Goal: Task Accomplishment & Management: Use online tool/utility

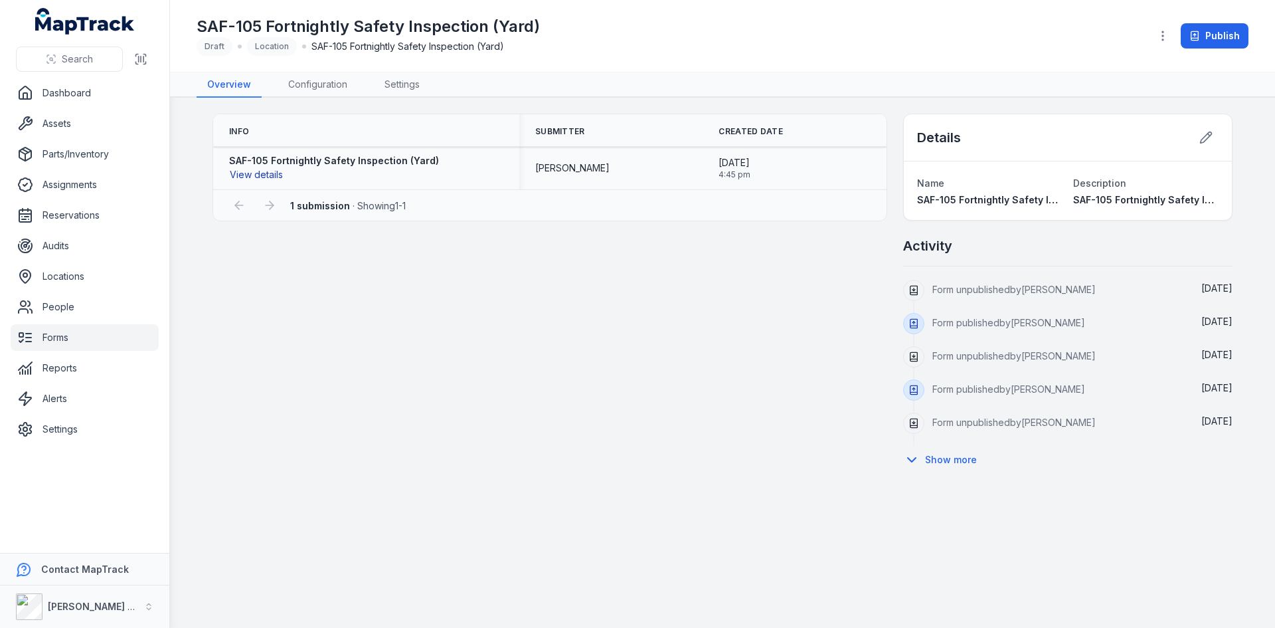
click at [246, 175] on button "View details" at bounding box center [256, 174] width 54 height 15
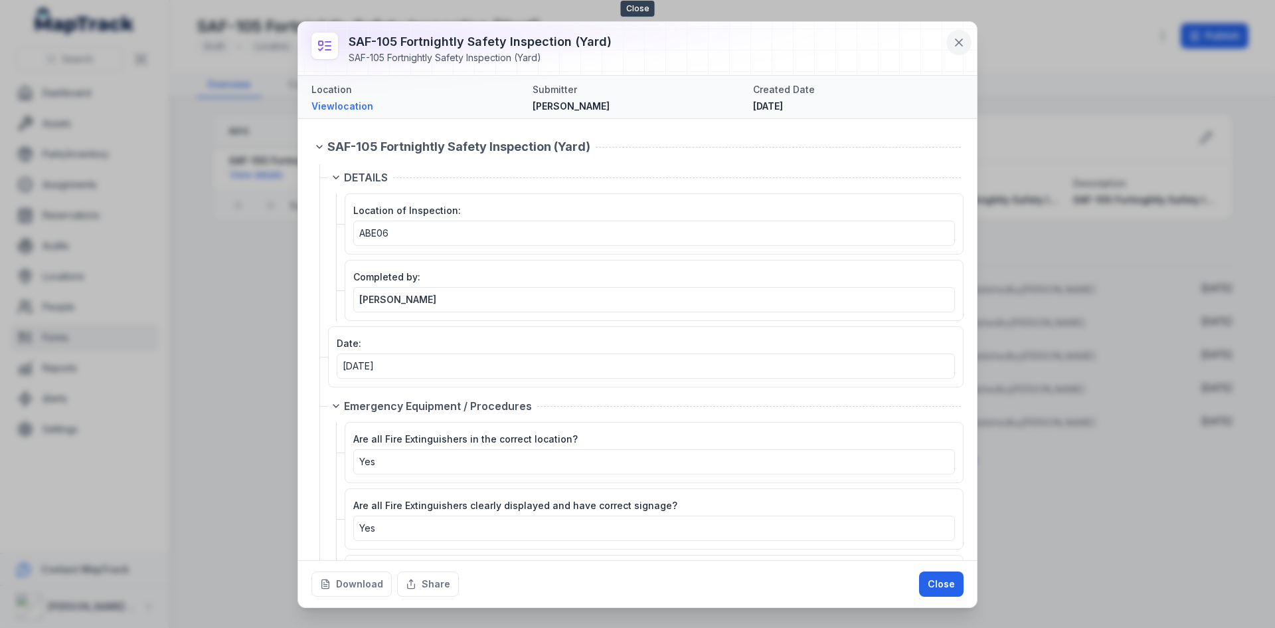
click at [958, 35] on button at bounding box center [958, 42] width 25 height 25
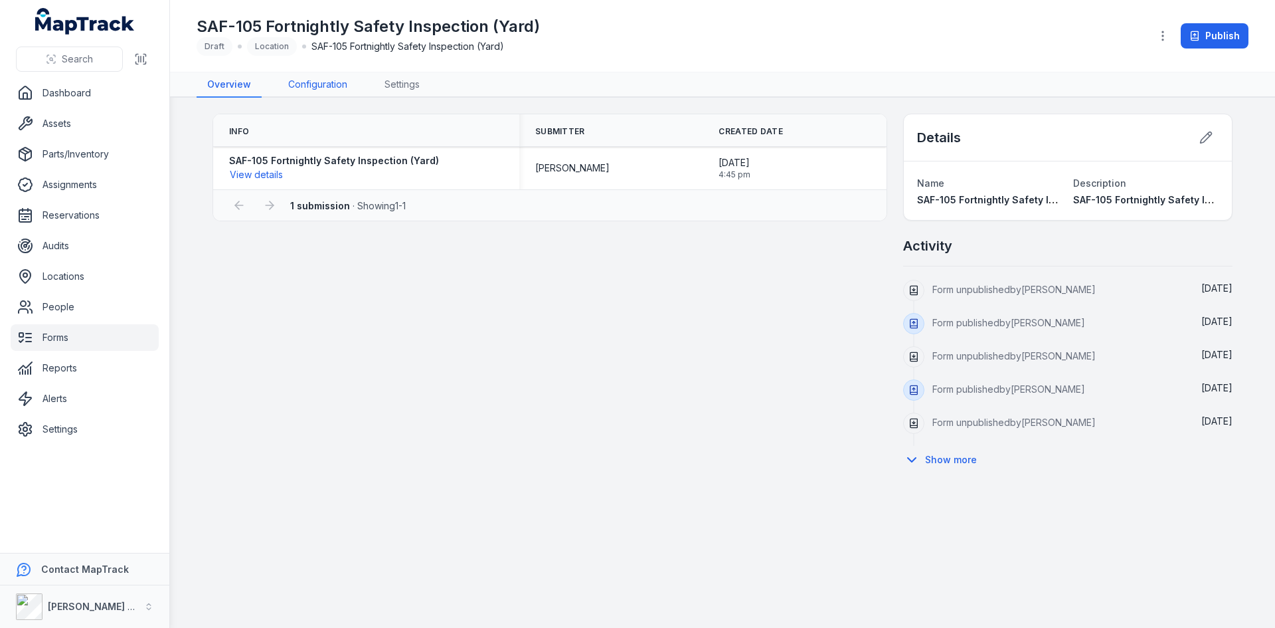
click at [333, 85] on link "Configuration" at bounding box center [318, 84] width 80 height 25
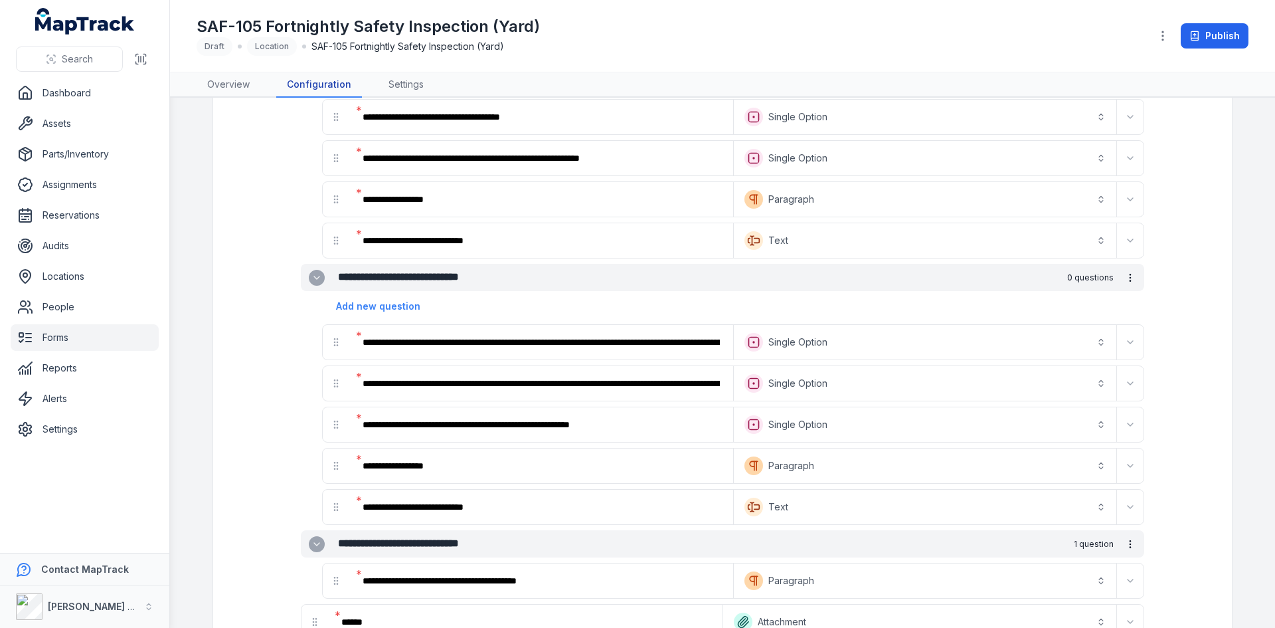
scroll to position [4290, 0]
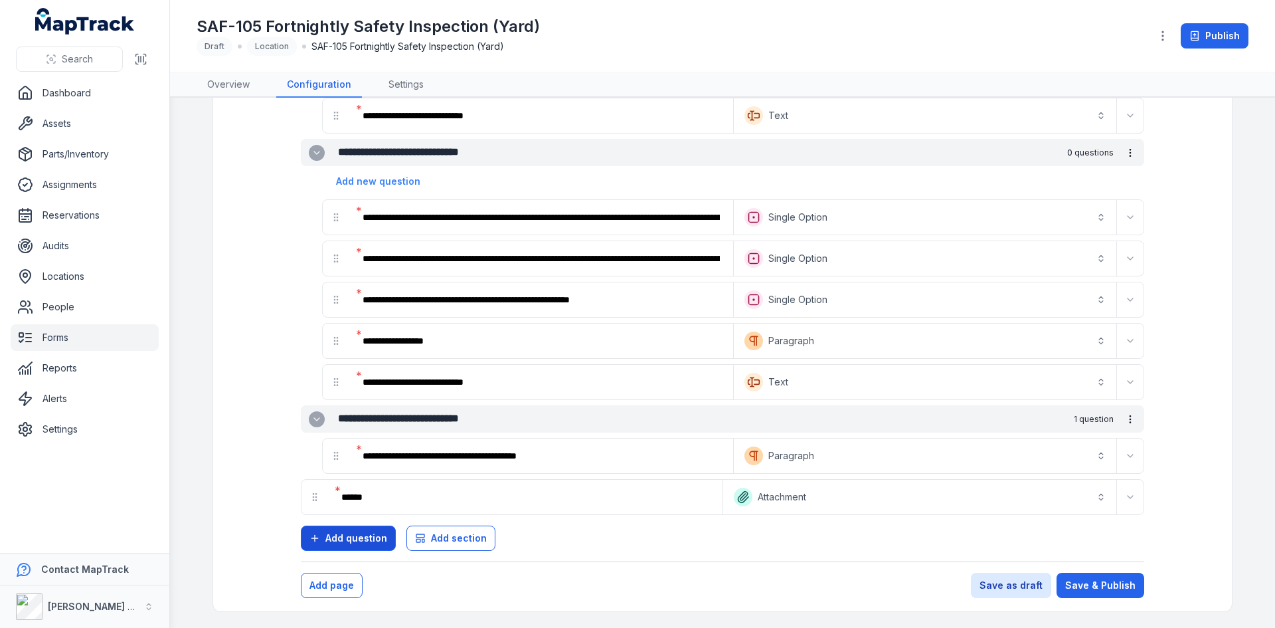
click at [371, 539] on span "Add question" at bounding box center [356, 537] width 62 height 13
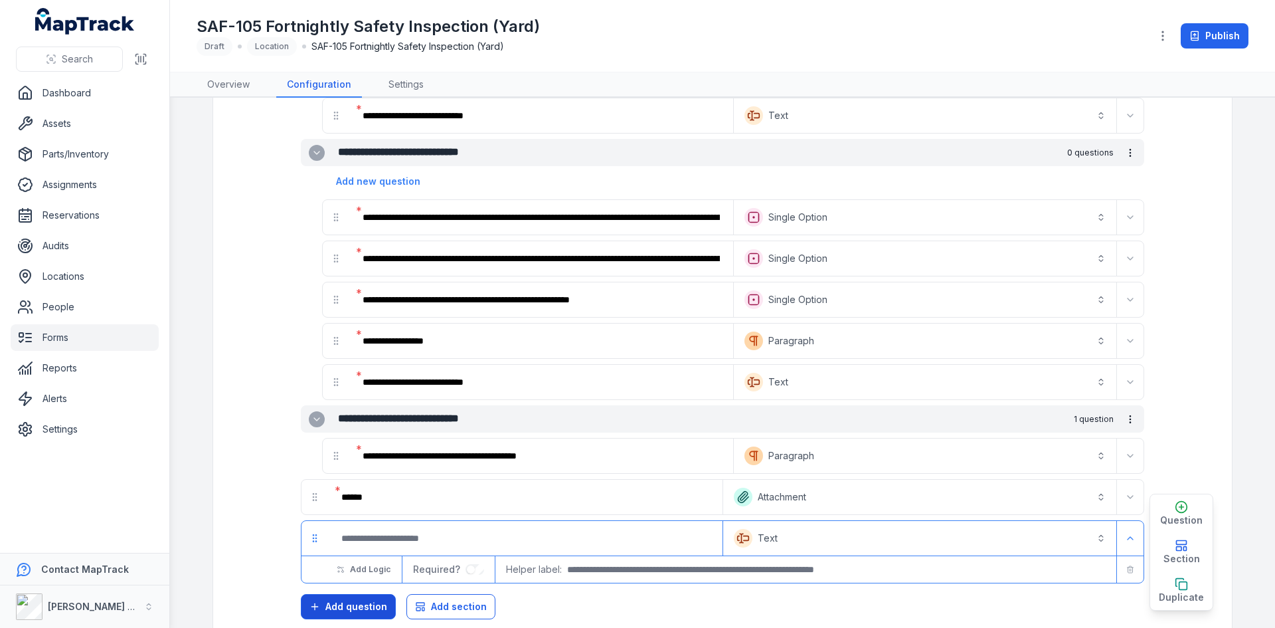
scroll to position [4358, 0]
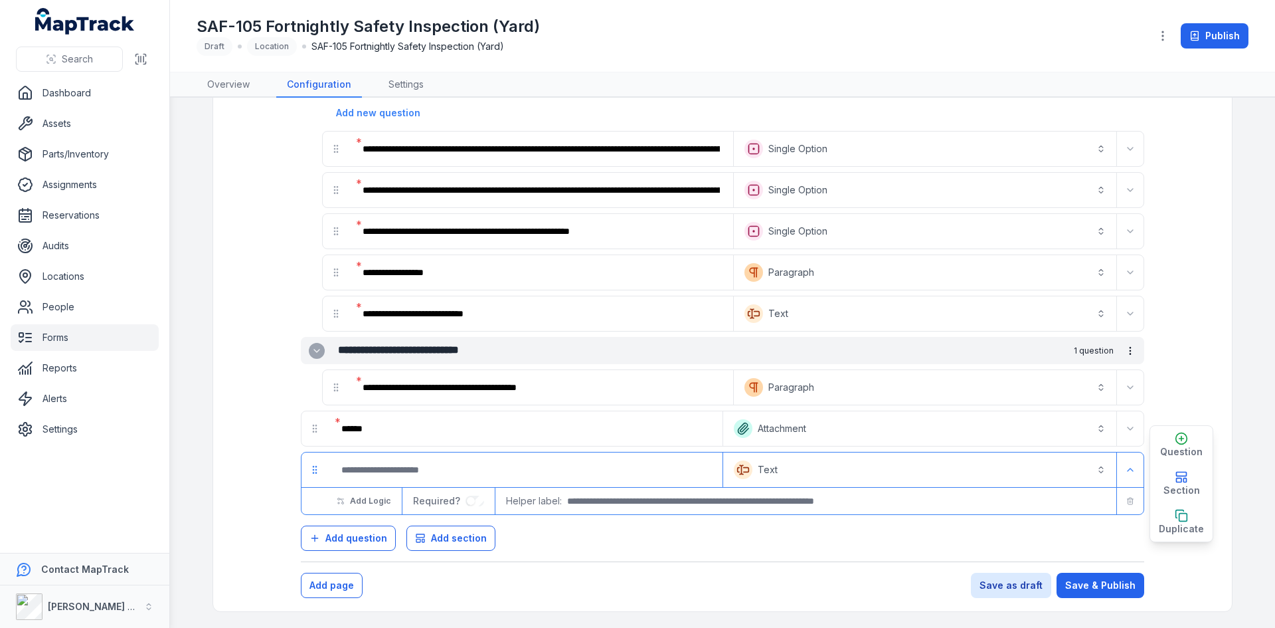
click at [379, 477] on input ":r1ab:-form-item-label" at bounding box center [525, 469] width 389 height 29
type input "**********"
click at [798, 477] on button "Text *******" at bounding box center [920, 469] width 388 height 29
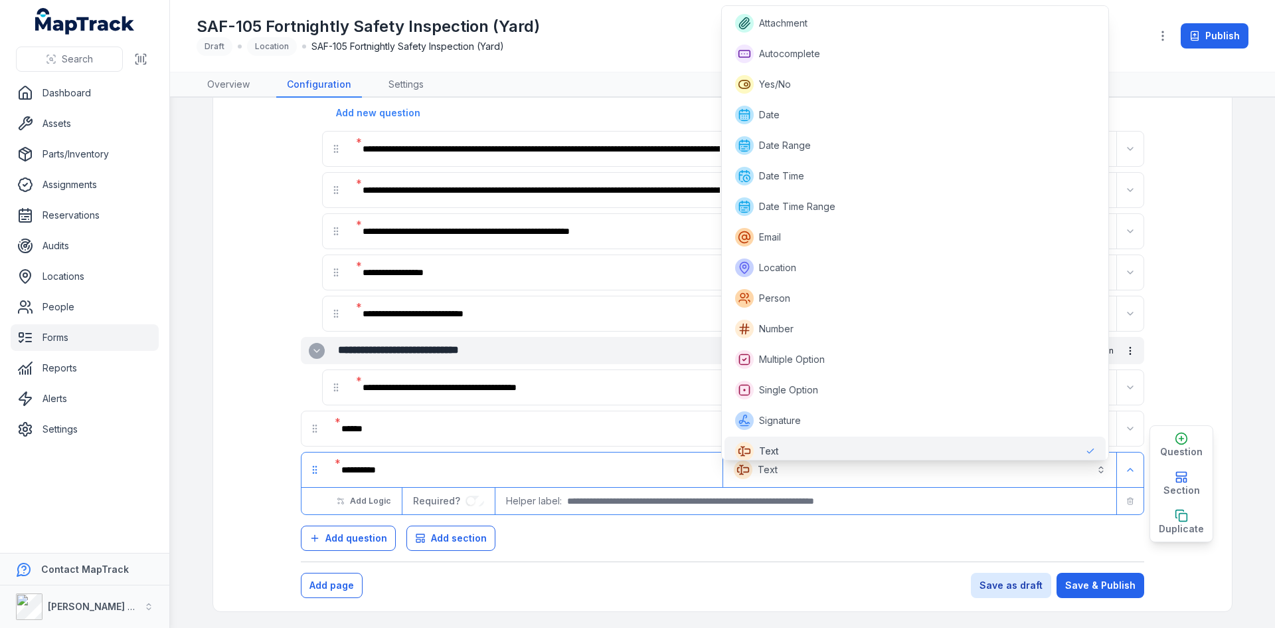
scroll to position [6, 0]
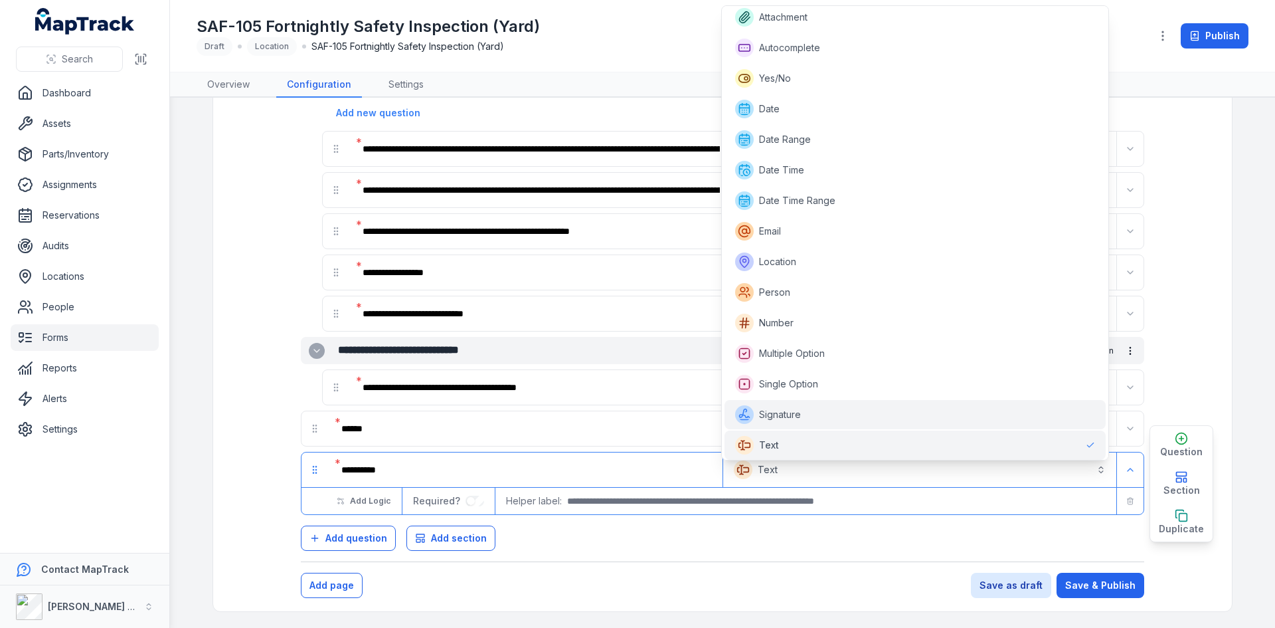
click at [801, 416] on span "Signature" at bounding box center [780, 414] width 42 height 13
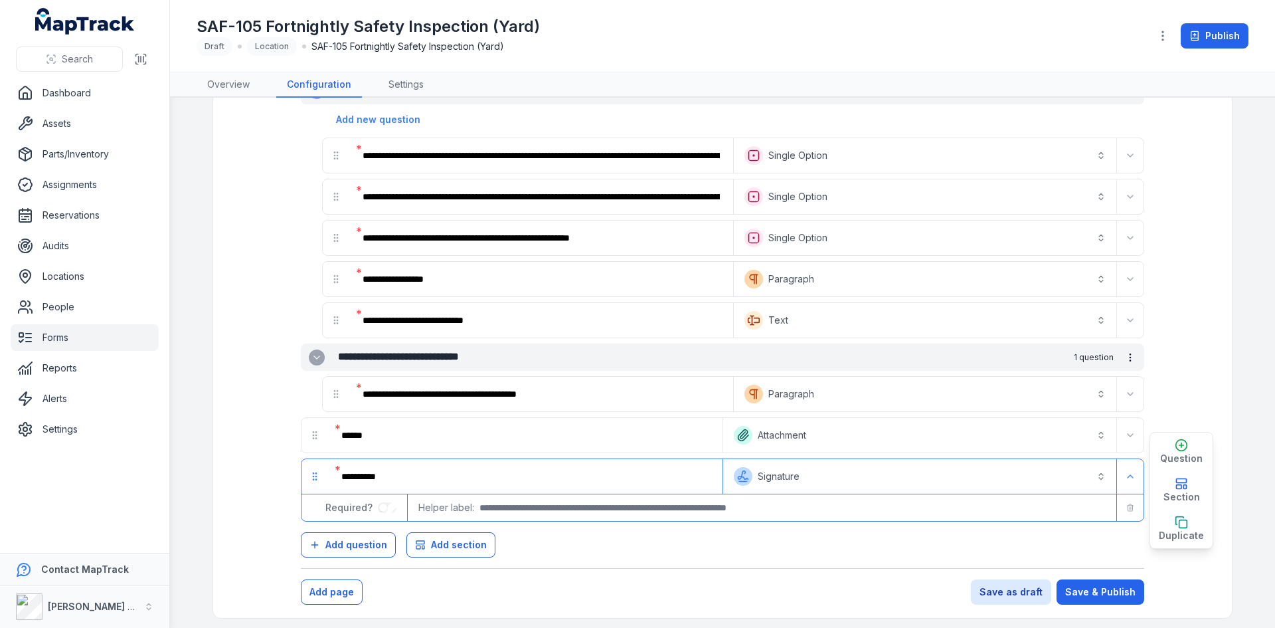
scroll to position [4358, 0]
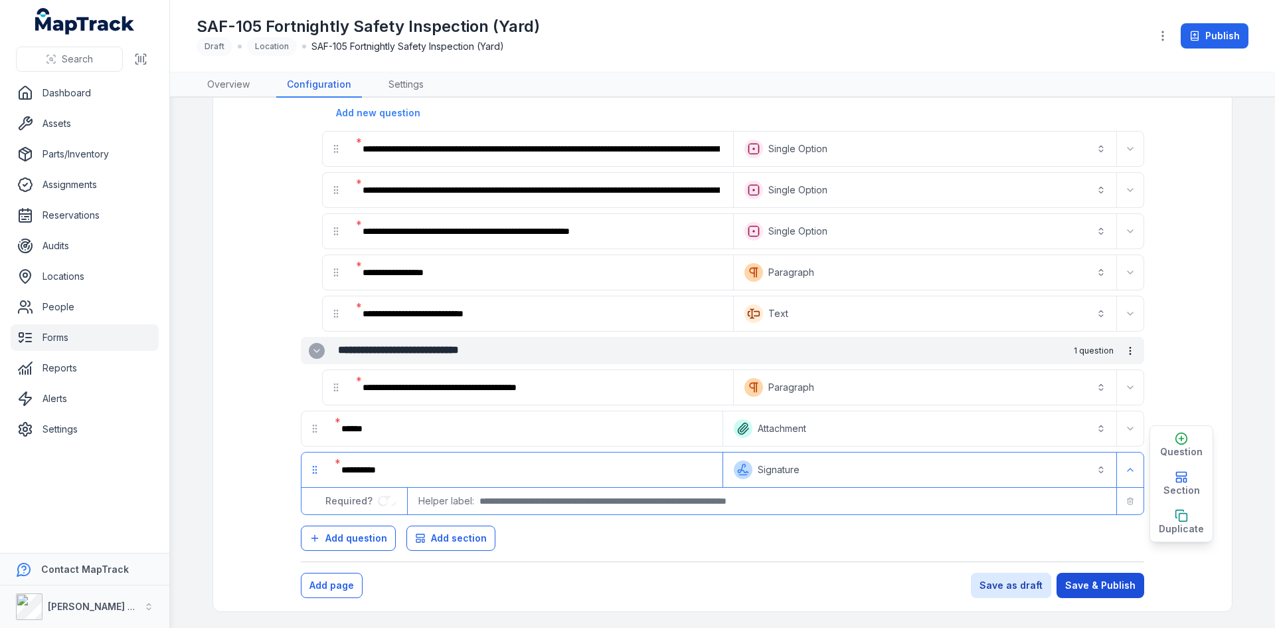
click at [1106, 584] on button "Save & Publish" at bounding box center [1101, 584] width 88 height 25
